Goal: Task Accomplishment & Management: Complete application form

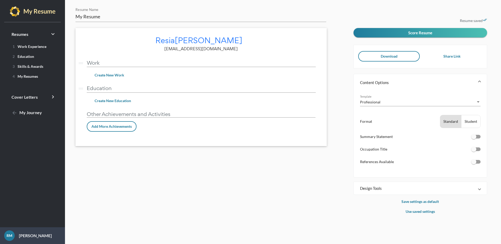
click at [481, 21] on p "Resume saved done_all" at bounding box center [420, 21] width 134 height 6
click at [384, 59] on button "Download" at bounding box center [388, 56] width 61 height 10
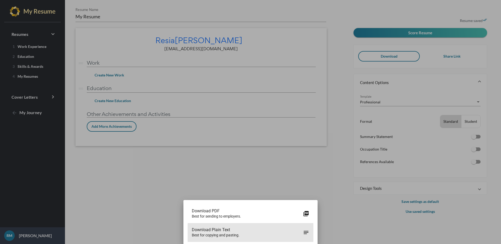
click at [269, 237] on span "Best for copying and pasting." at bounding box center [247, 235] width 111 height 5
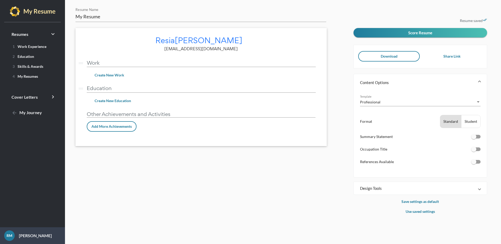
click at [320, 164] on div "My Resume Resume Name [PERSON_NAME] edit [EMAIL_ADDRESS][DOMAIN_NAME] drag_hand…" at bounding box center [213, 111] width 282 height 208
